Goal: Transaction & Acquisition: Purchase product/service

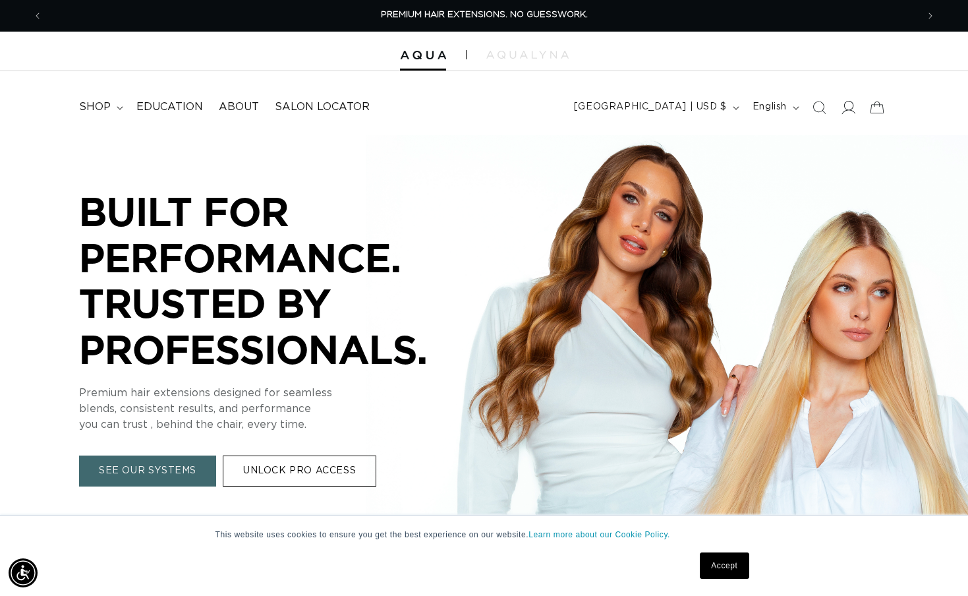
click at [847, 112] on icon at bounding box center [848, 107] width 14 height 14
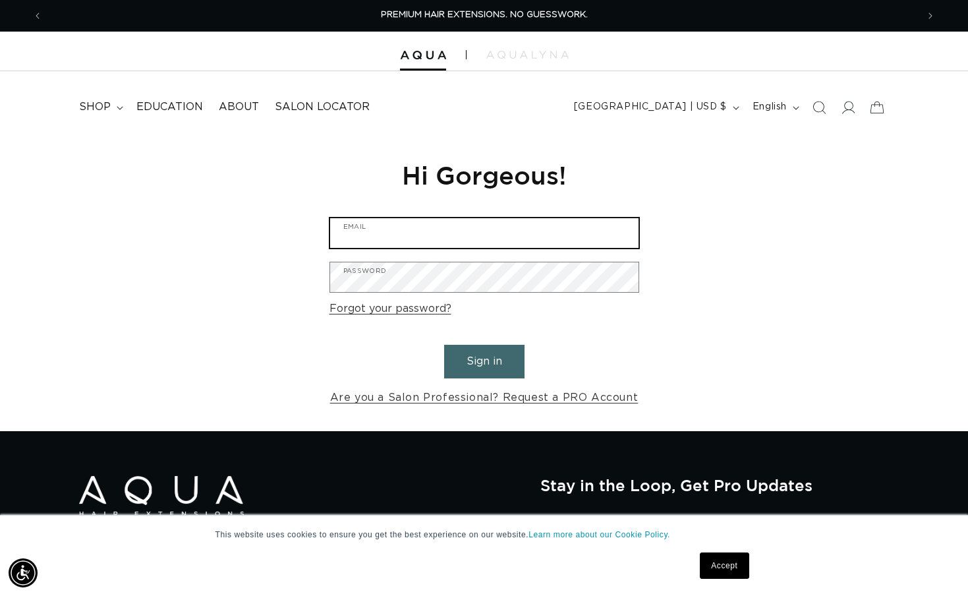
type input "[EMAIL_ADDRESS][DOMAIN_NAME]"
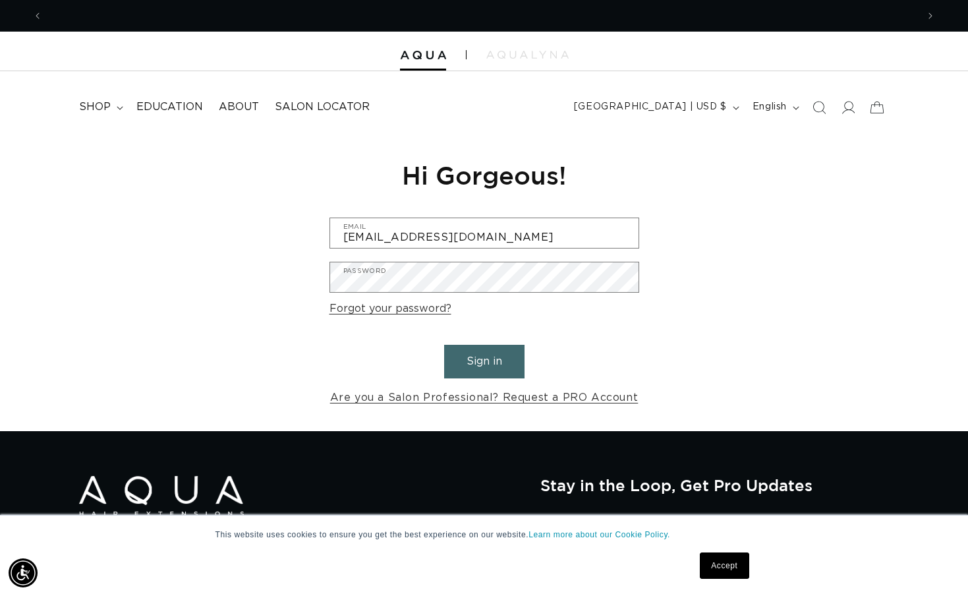
scroll to position [0, 1749]
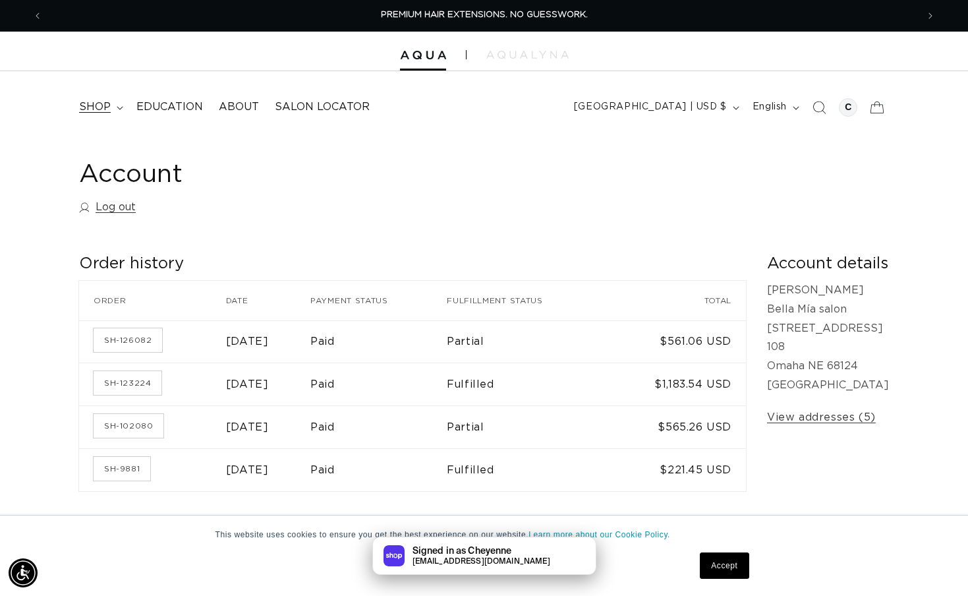
click at [103, 113] on summary "shop" at bounding box center [99, 107] width 57 height 30
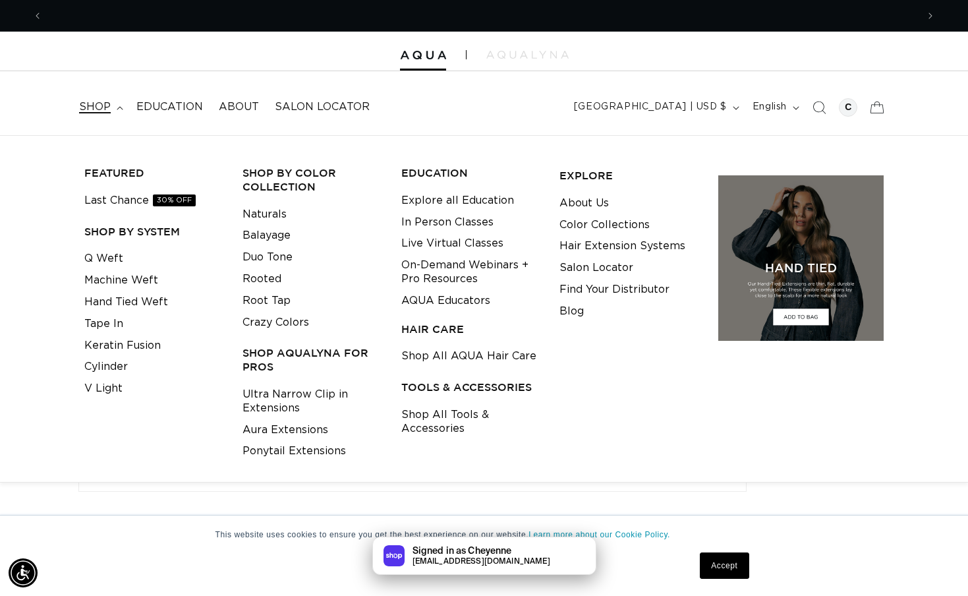
scroll to position [0, 875]
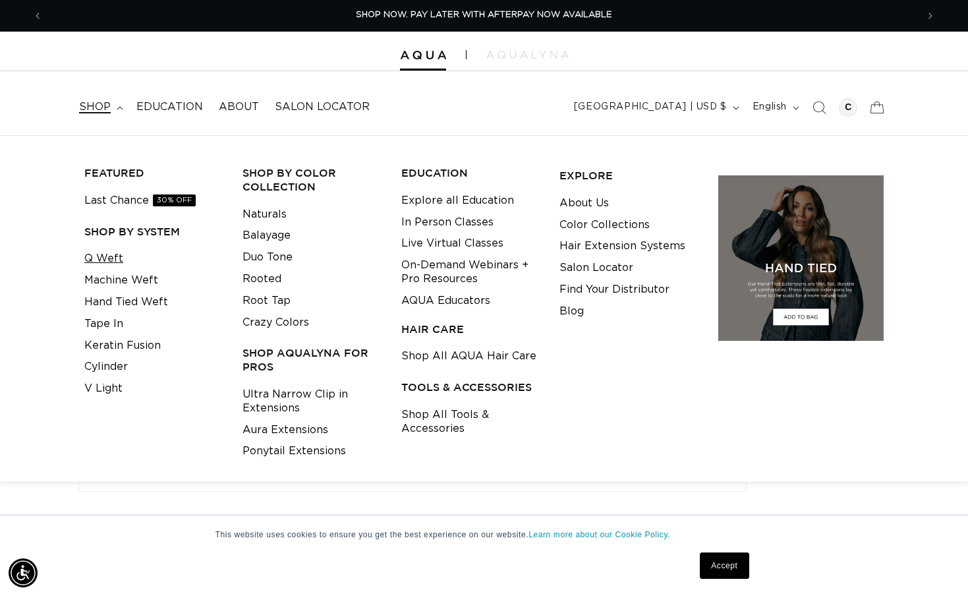
click at [101, 256] on link "Q Weft" at bounding box center [103, 259] width 39 height 22
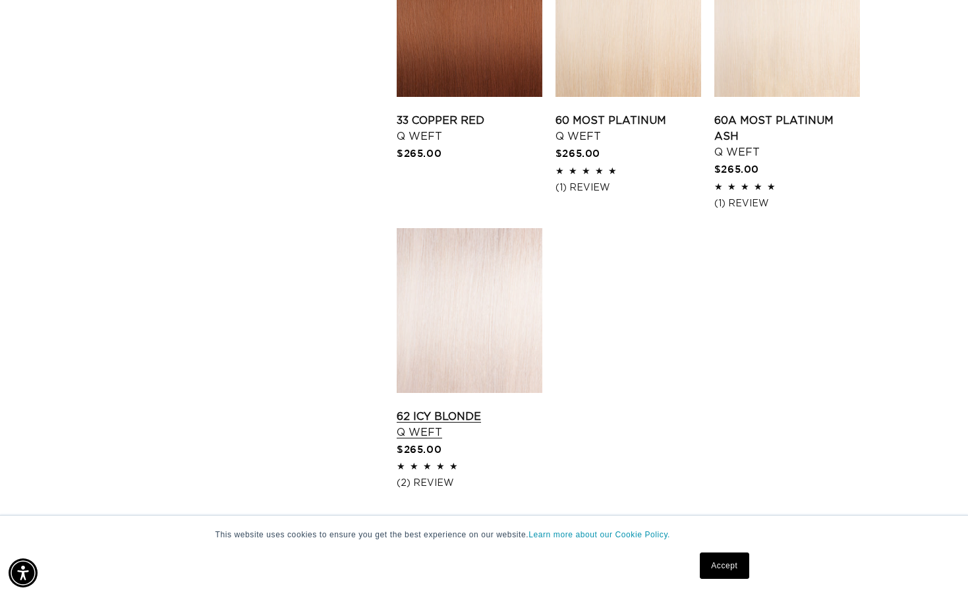
scroll to position [0, 875]
click at [426, 409] on link "62 Icy Blonde Q Weft" at bounding box center [470, 425] width 146 height 32
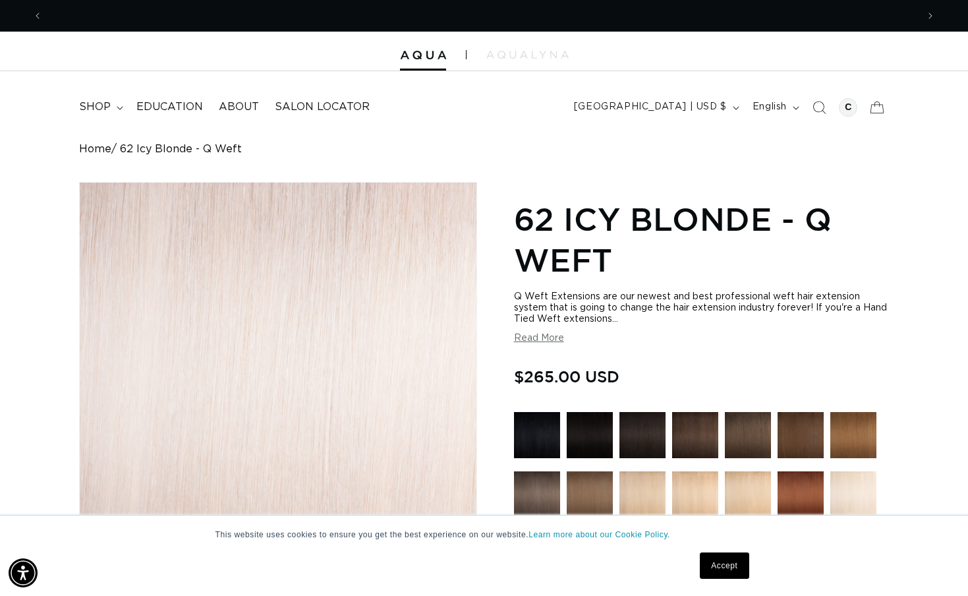
scroll to position [0, 875]
